Goal: Information Seeking & Learning: Understand process/instructions

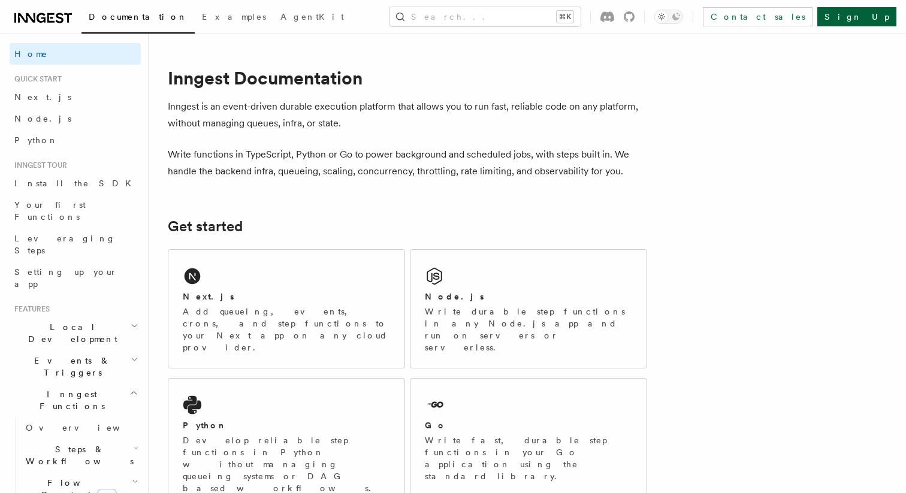
click at [874, 16] on link "Sign Up" at bounding box center [857, 16] width 79 height 19
click at [870, 13] on link "Sign Up" at bounding box center [857, 16] width 79 height 19
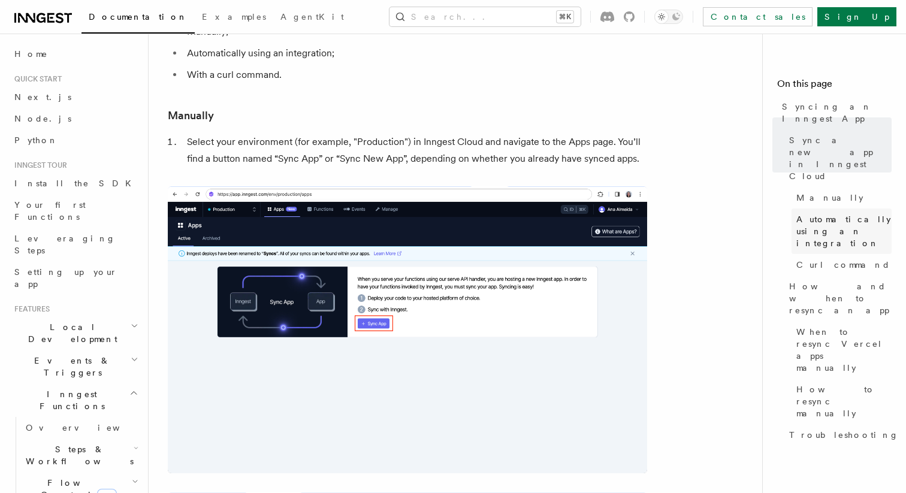
click at [802, 213] on span "Automatically using an integration" at bounding box center [844, 231] width 95 height 36
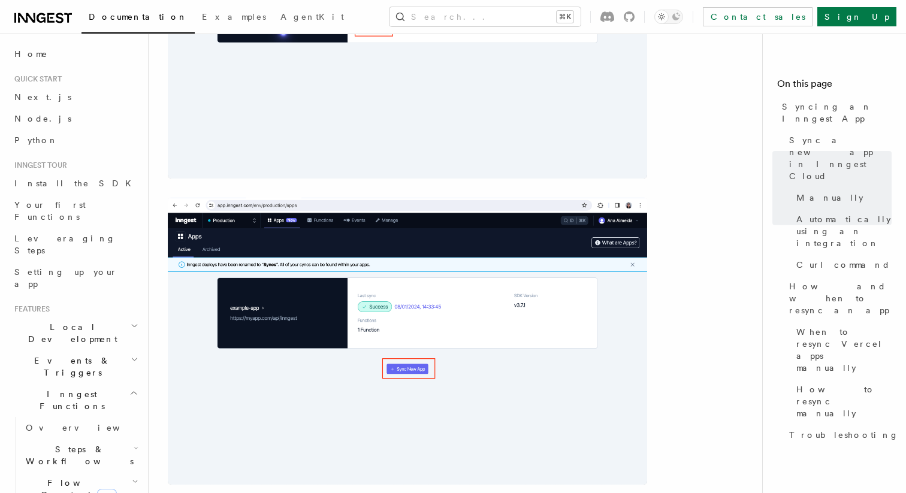
scroll to position [391, 0]
